Goal: Find specific page/section: Find specific page/section

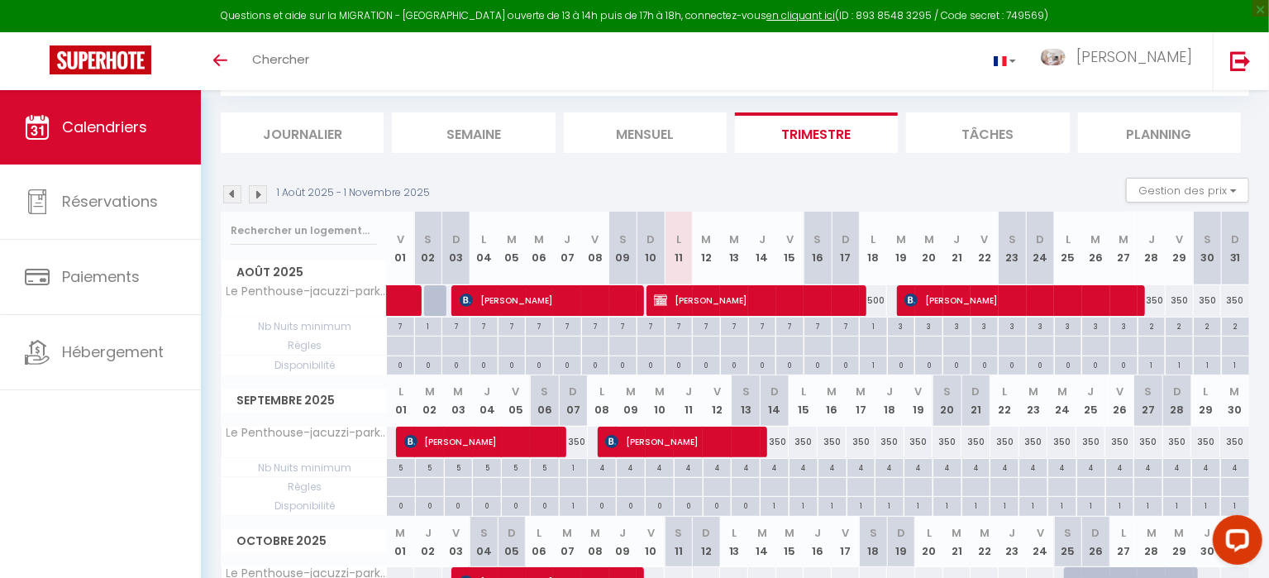
scroll to position [183, 0]
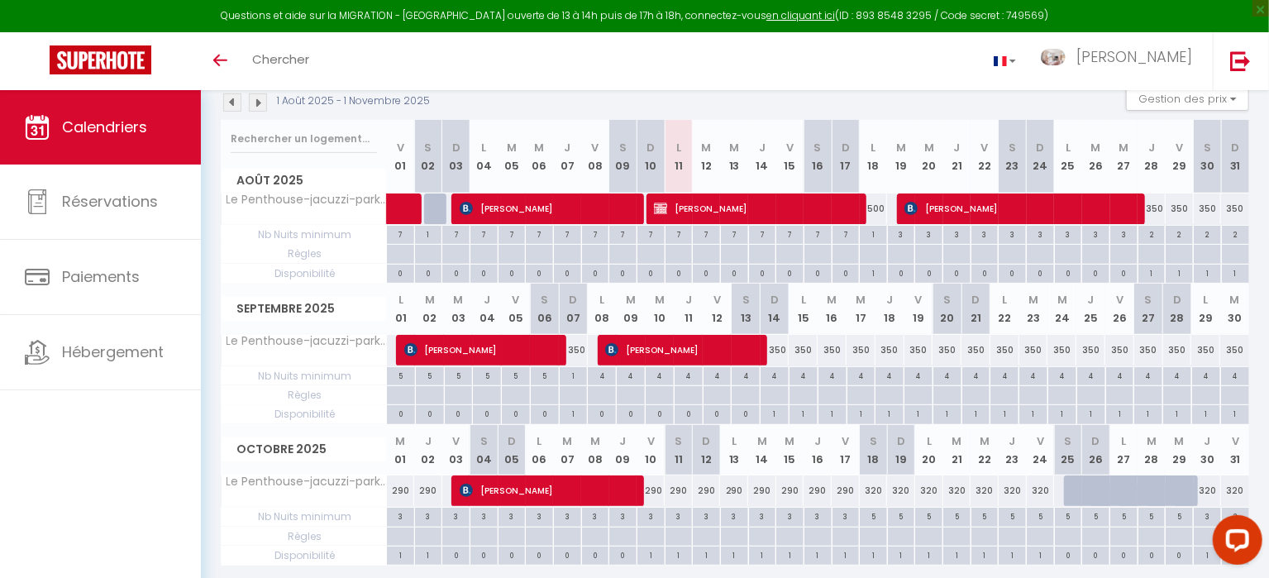
click at [262, 98] on img at bounding box center [258, 102] width 18 height 18
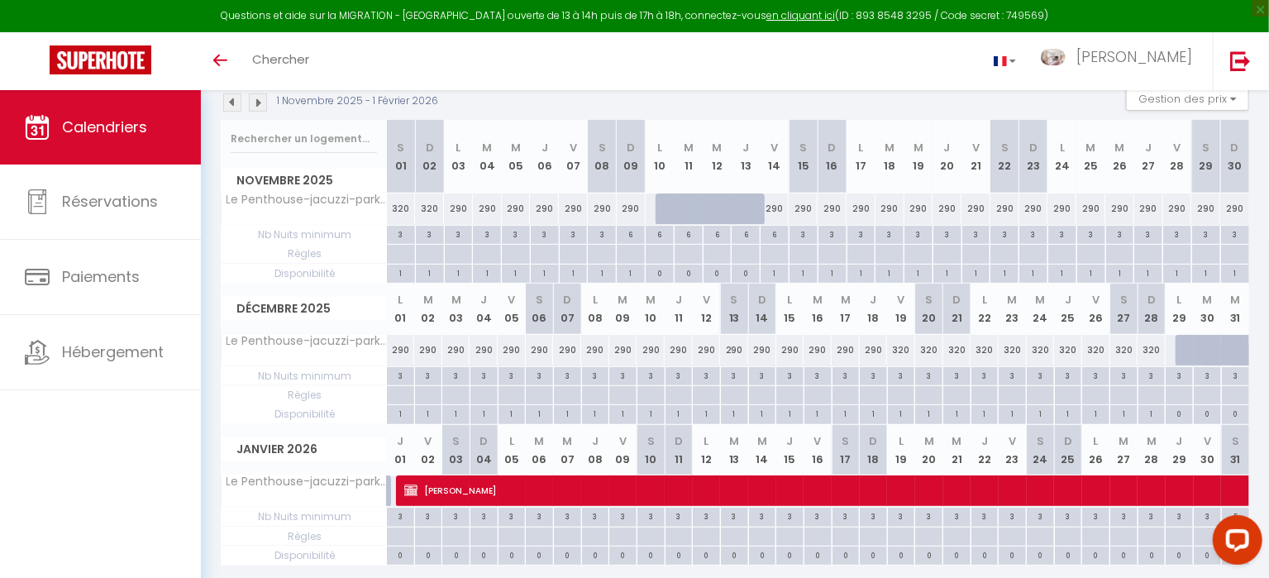
click at [266, 96] on img at bounding box center [258, 102] width 18 height 18
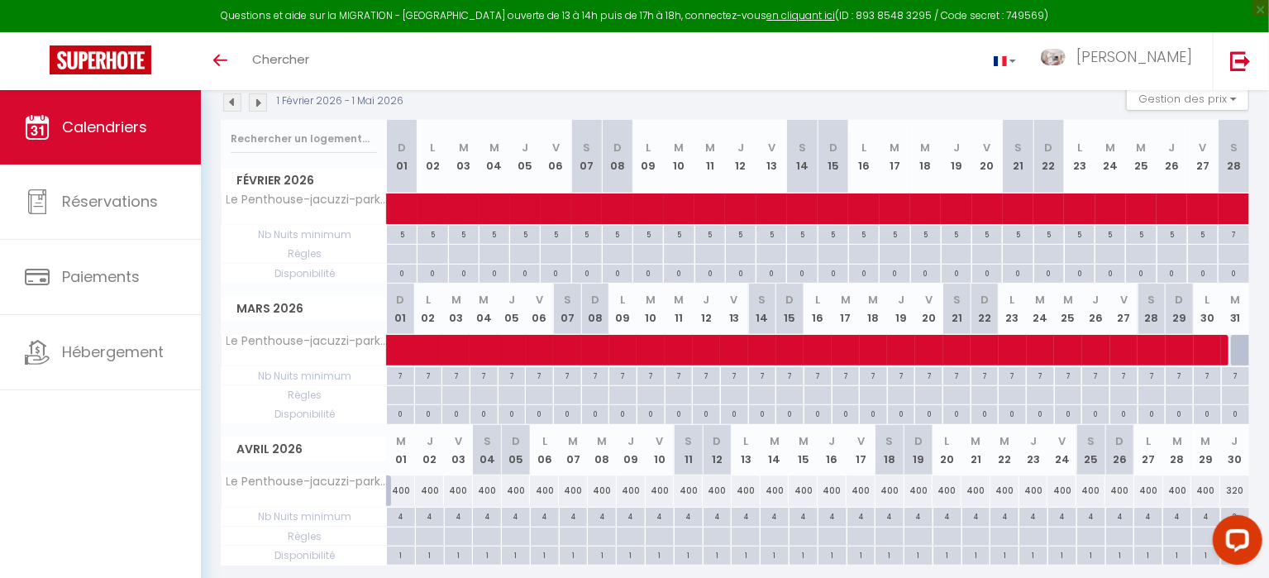
click at [266, 96] on img at bounding box center [258, 102] width 18 height 18
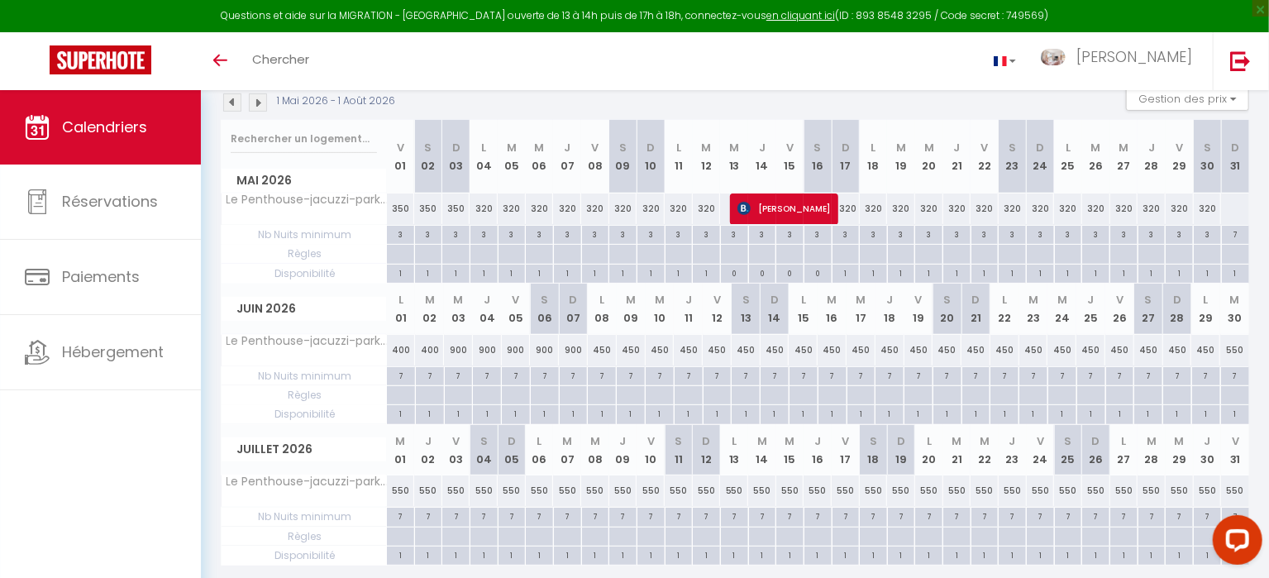
click at [266, 96] on img at bounding box center [258, 102] width 18 height 18
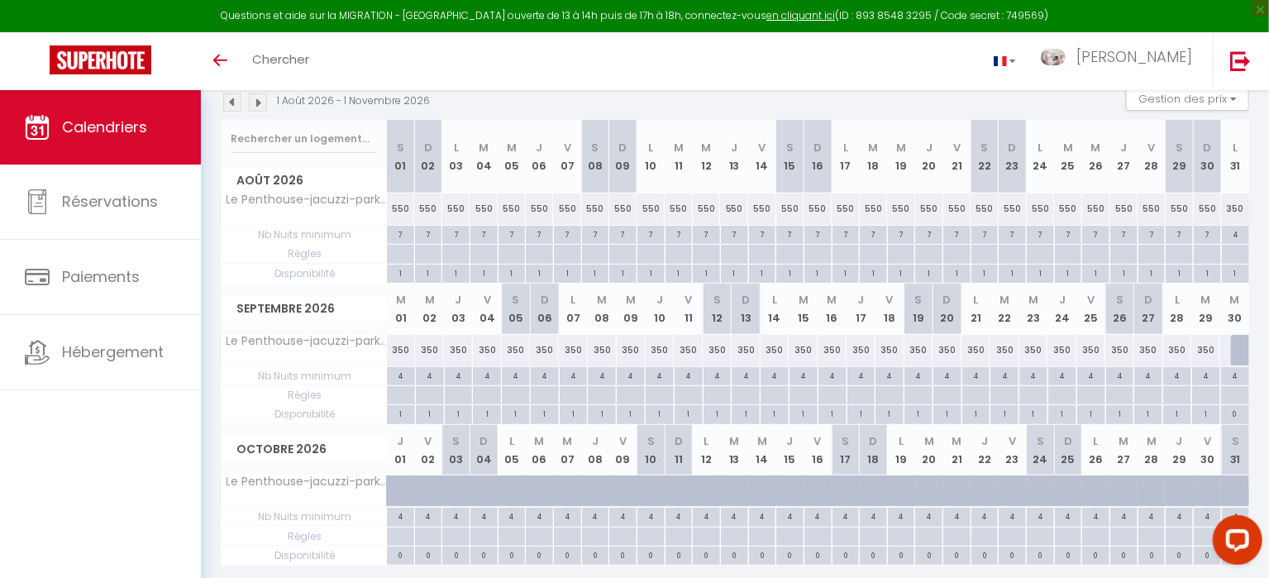
click at [233, 96] on img at bounding box center [232, 102] width 18 height 18
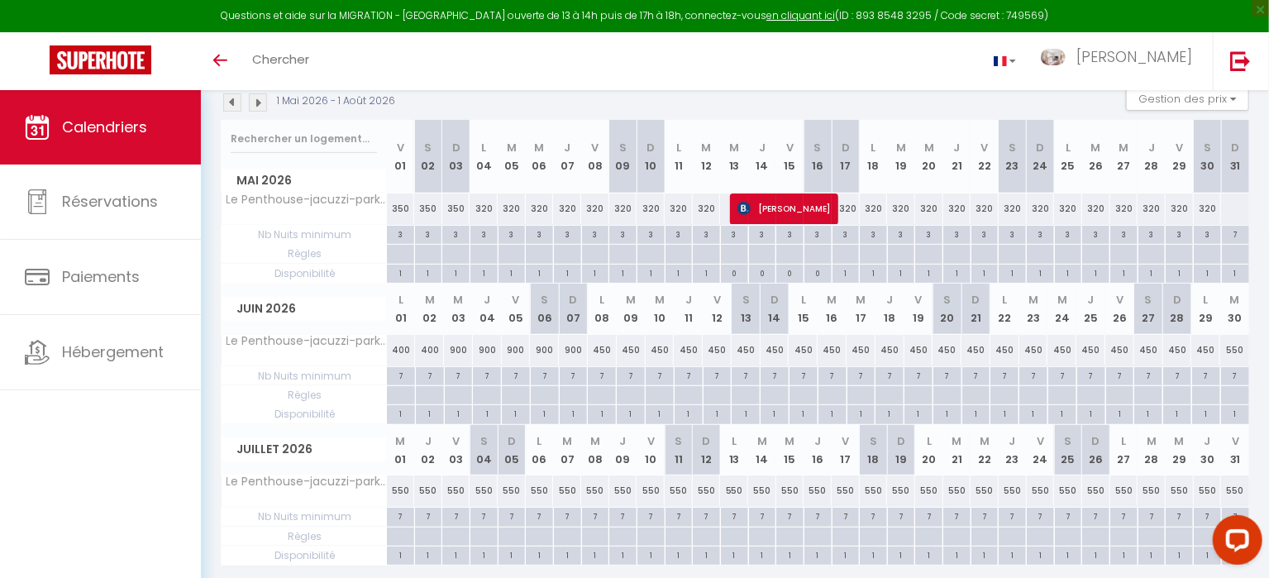
click at [233, 95] on img at bounding box center [232, 102] width 18 height 18
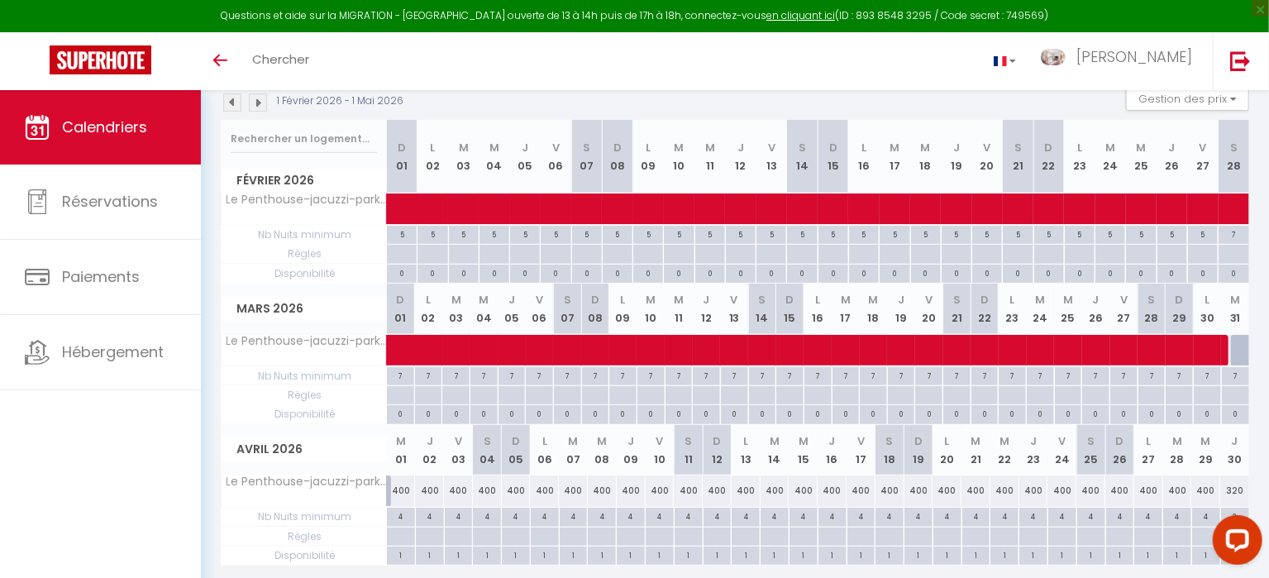
click at [233, 96] on img at bounding box center [232, 102] width 18 height 18
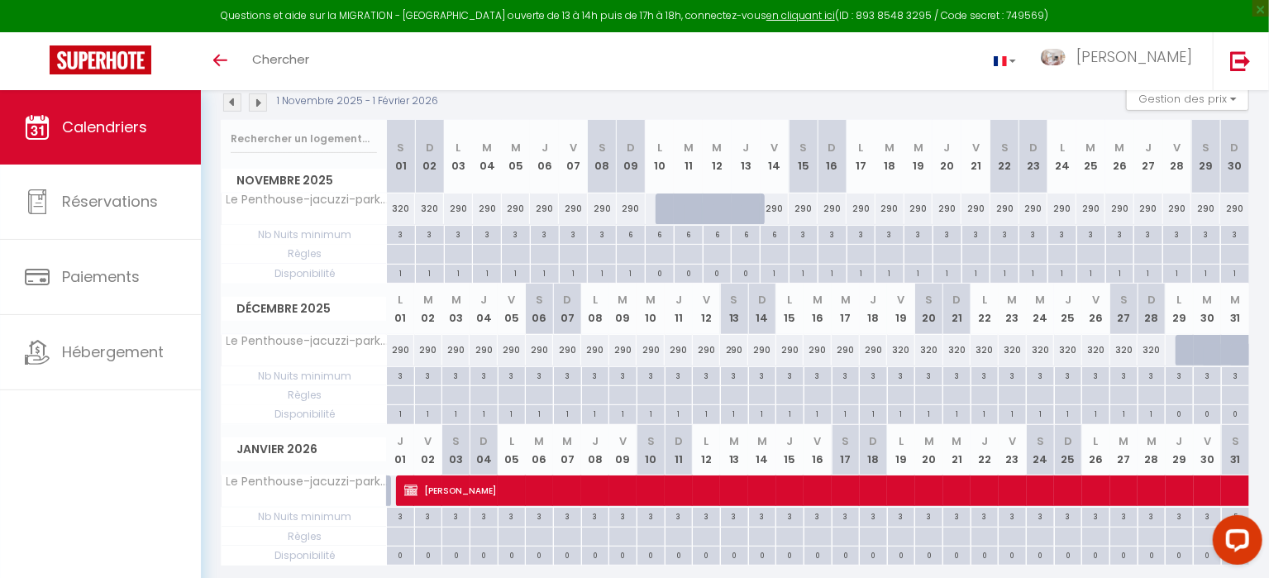
click at [233, 97] on img at bounding box center [232, 102] width 18 height 18
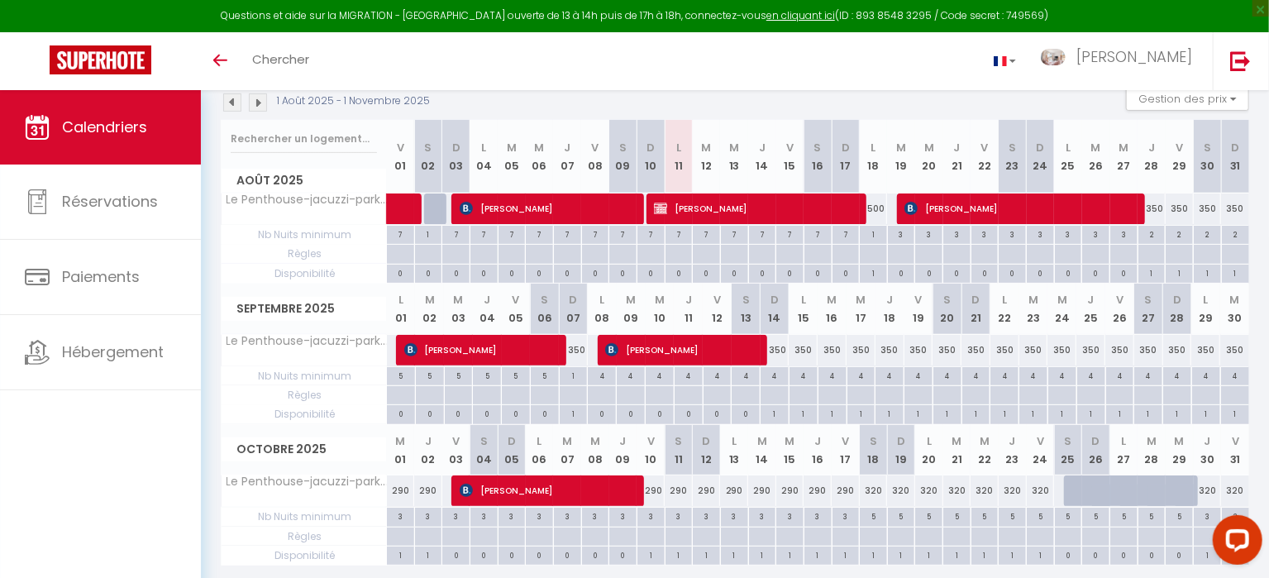
click at [233, 98] on img at bounding box center [232, 102] width 18 height 18
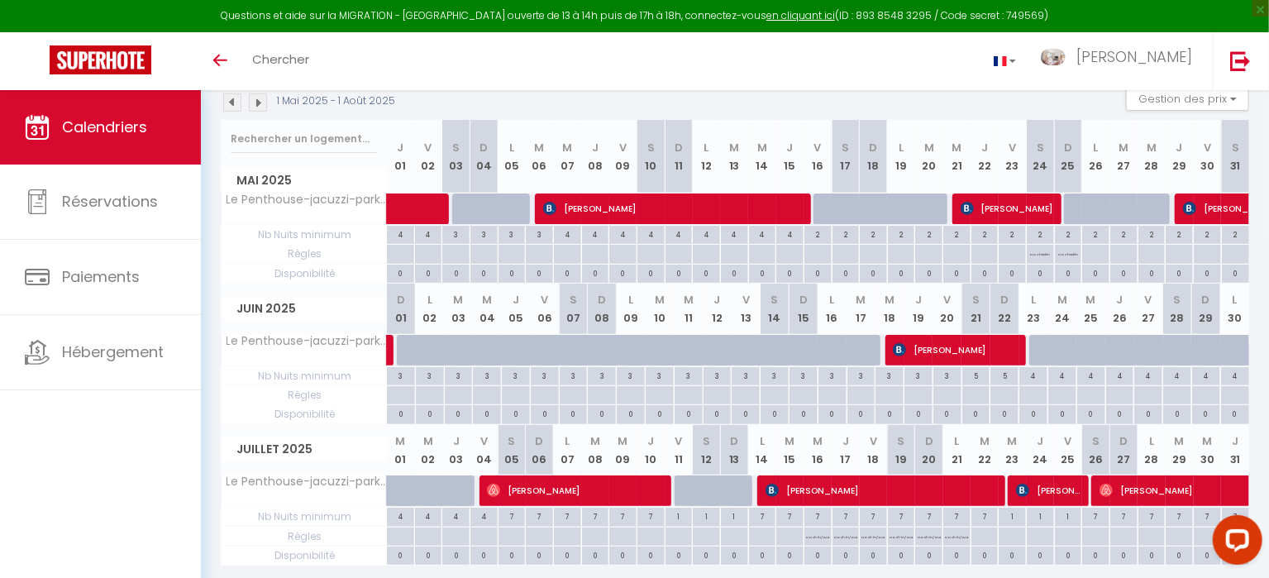
click at [257, 100] on img at bounding box center [258, 102] width 18 height 18
